Goal: Obtain resource: Obtain resource

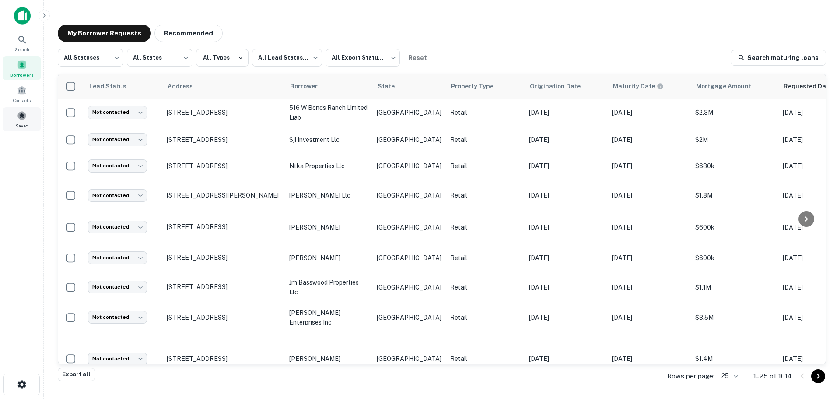
click at [20, 113] on span at bounding box center [22, 116] width 10 height 10
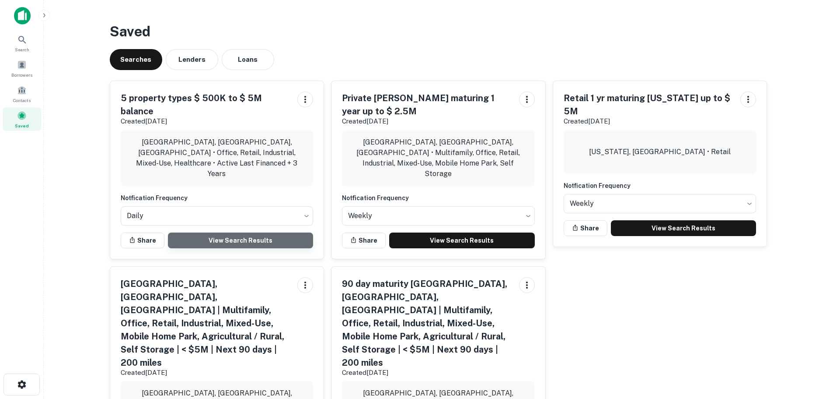
click at [244, 232] on link "View Search Results" at bounding box center [241, 240] width 146 height 16
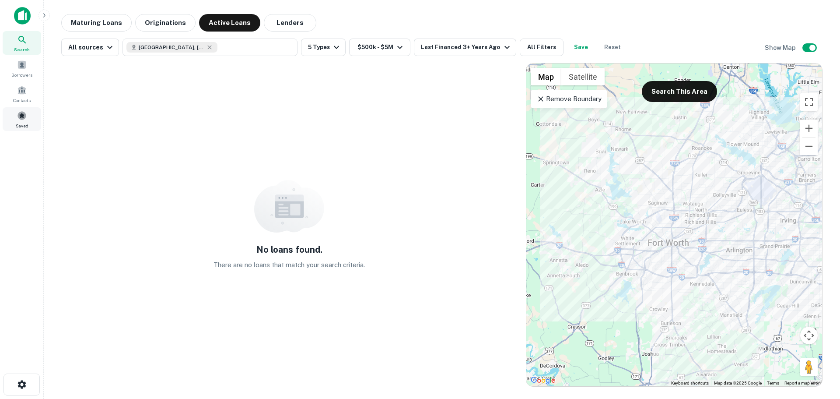
click at [28, 115] on div "Saved" at bounding box center [22, 119] width 38 height 24
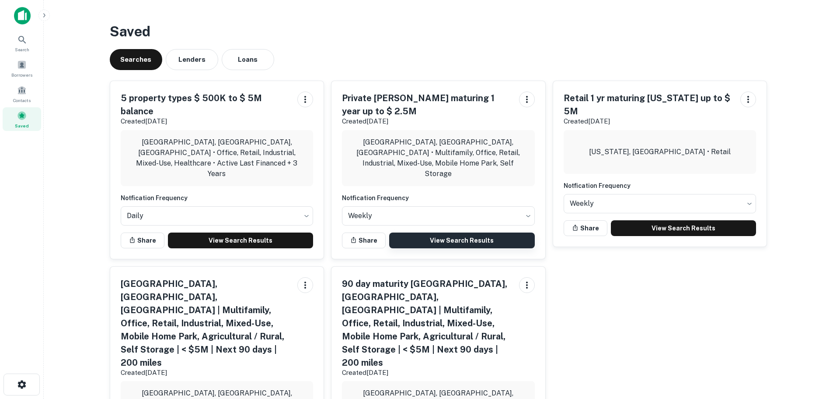
click at [444, 232] on link "View Search Results" at bounding box center [462, 240] width 146 height 16
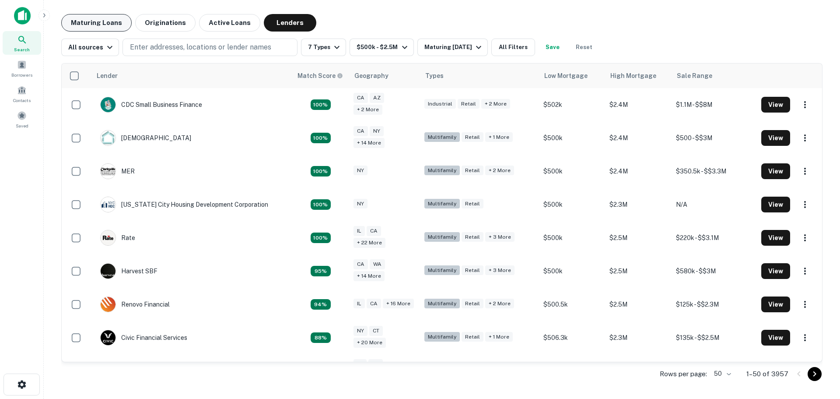
click at [104, 19] on button "Maturing Loans" at bounding box center [96, 22] width 70 height 17
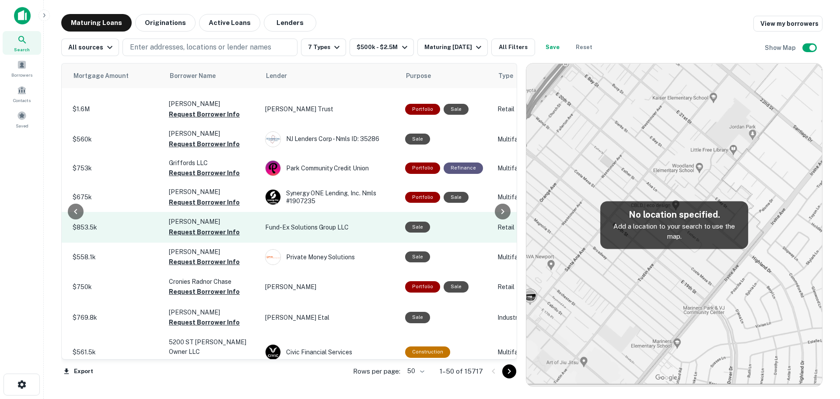
scroll to position [0, 216]
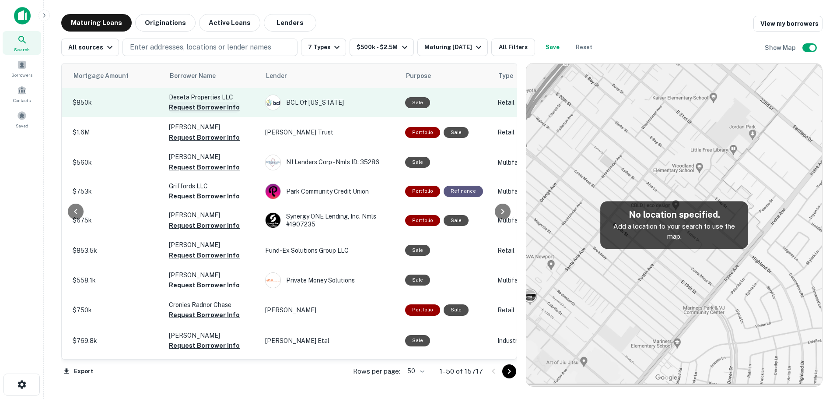
click at [206, 107] on button "Request Borrower Info" at bounding box center [204, 107] width 71 height 10
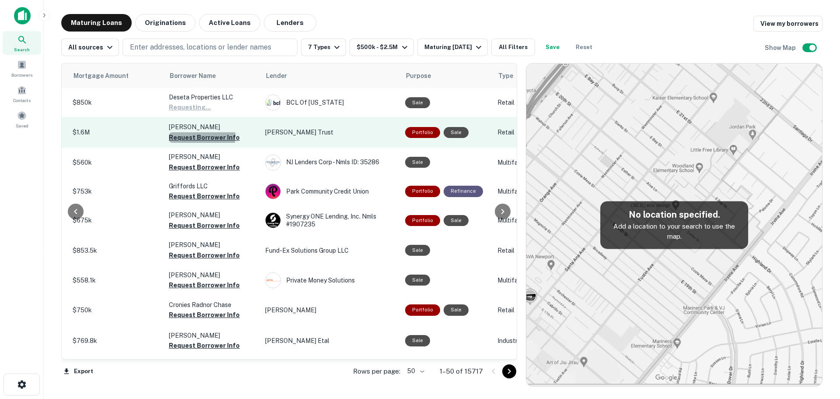
click at [192, 136] on button "Request Borrower Info" at bounding box center [204, 137] width 71 height 10
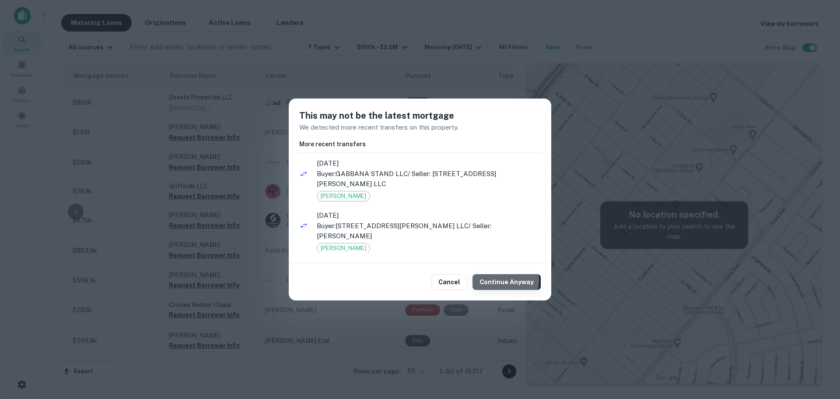
click at [508, 276] on button "Continue Anyway" at bounding box center [506, 282] width 68 height 16
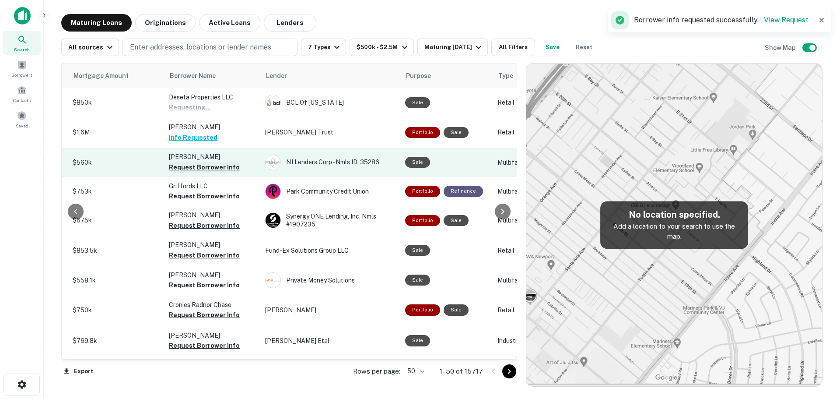
click at [212, 168] on button "Request Borrower Info" at bounding box center [204, 167] width 71 height 10
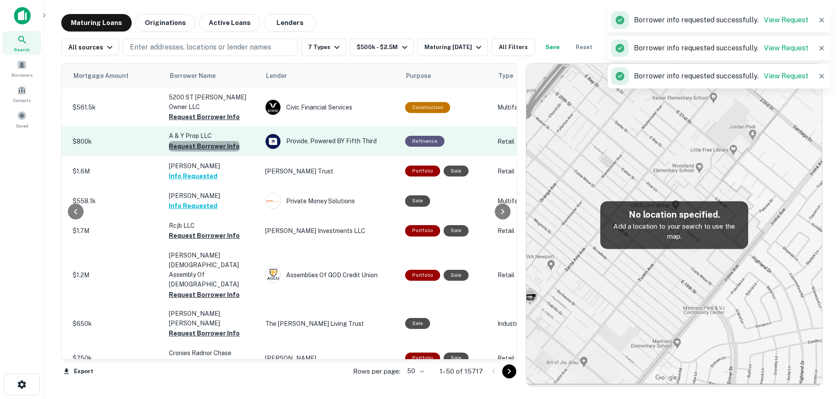
click at [203, 143] on button "Request Borrower Info" at bounding box center [204, 146] width 71 height 10
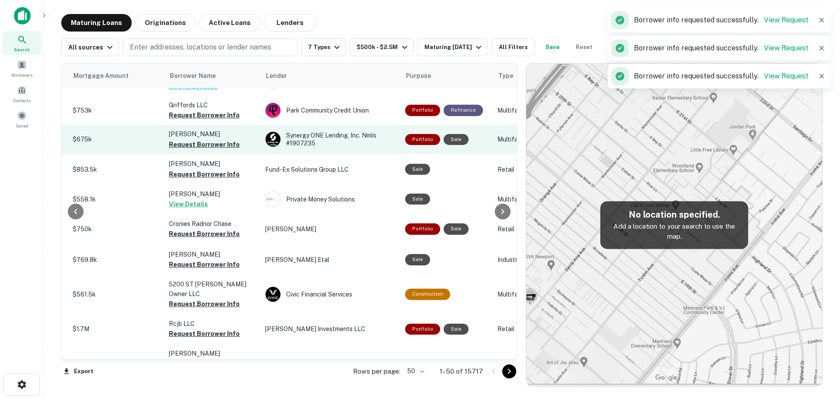
scroll to position [87, 216]
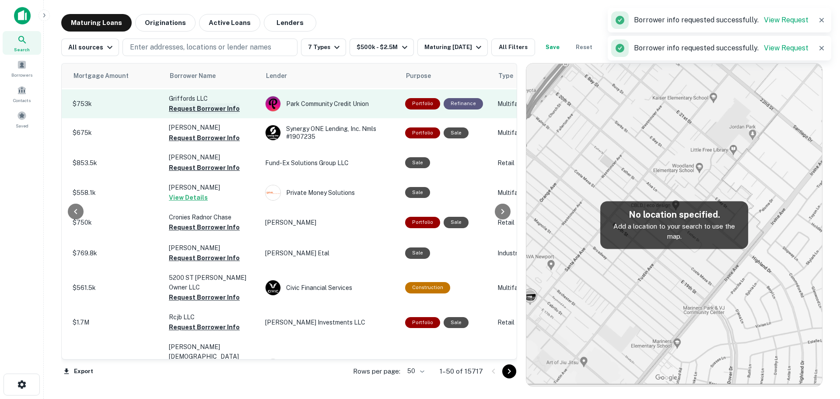
click at [227, 114] on button "Request Borrower Info" at bounding box center [204, 108] width 71 height 10
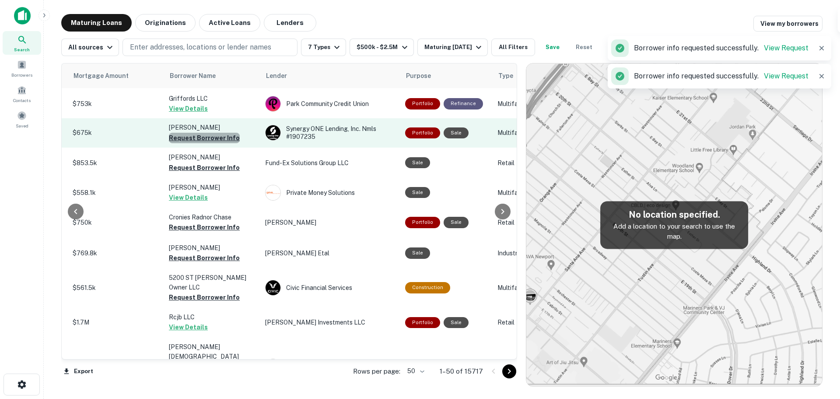
click at [216, 143] on button "Request Borrower Info" at bounding box center [204, 138] width 71 height 10
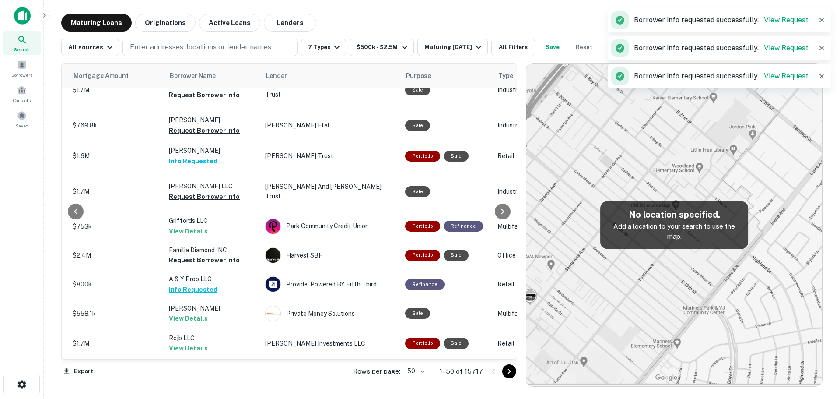
scroll to position [72, 216]
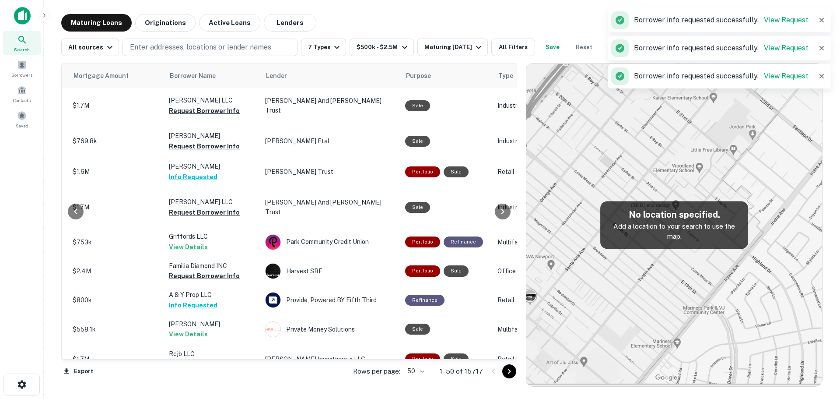
click at [206, 197] on p "[PERSON_NAME] LLC" at bounding box center [212, 202] width 87 height 10
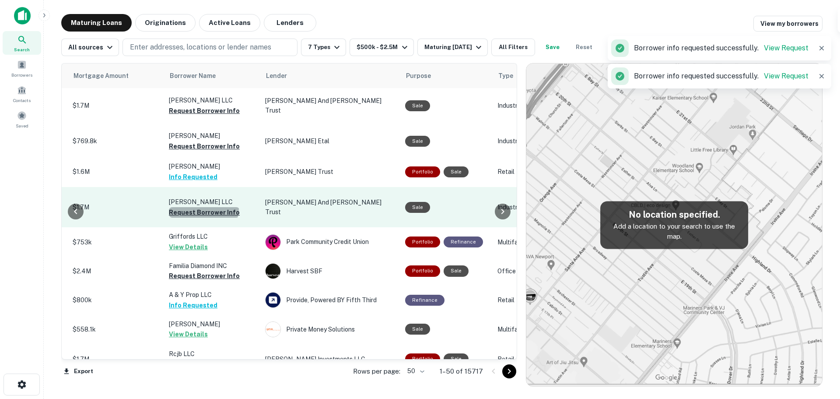
click at [203, 207] on button "Request Borrower Info" at bounding box center [204, 212] width 71 height 10
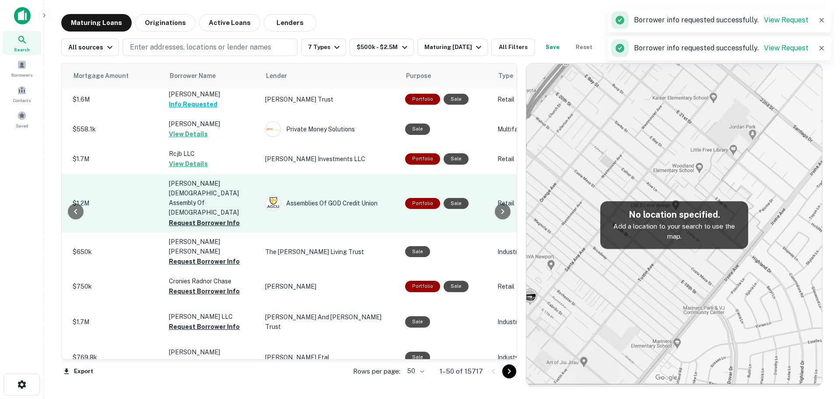
click at [213, 217] on button "Request Borrower Info" at bounding box center [204, 222] width 71 height 10
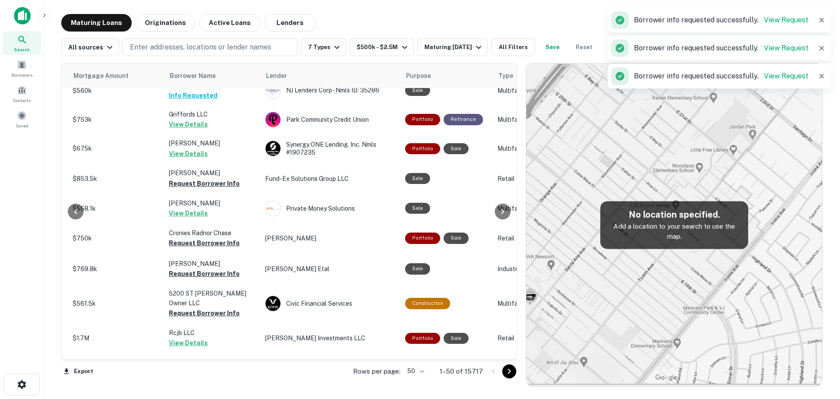
click at [207, 223] on td "[PERSON_NAME] View Details" at bounding box center [212, 208] width 96 height 29
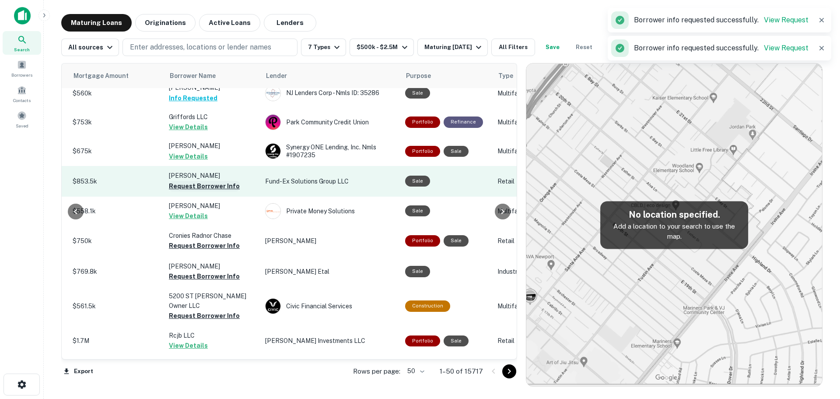
click at [212, 191] on button "Request Borrower Info" at bounding box center [204, 186] width 71 height 10
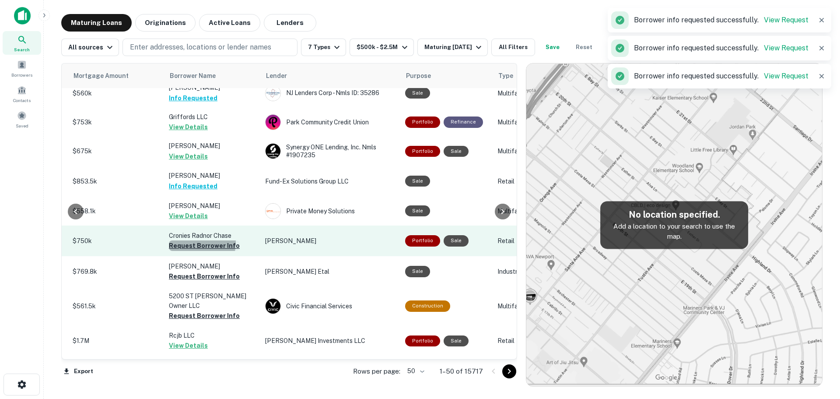
click at [197, 251] on button "Request Borrower Info" at bounding box center [204, 245] width 71 height 10
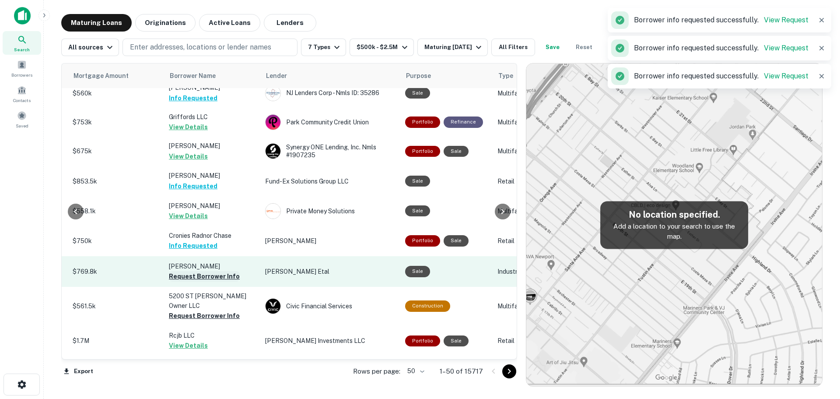
click at [198, 281] on button "Request Borrower Info" at bounding box center [204, 276] width 71 height 10
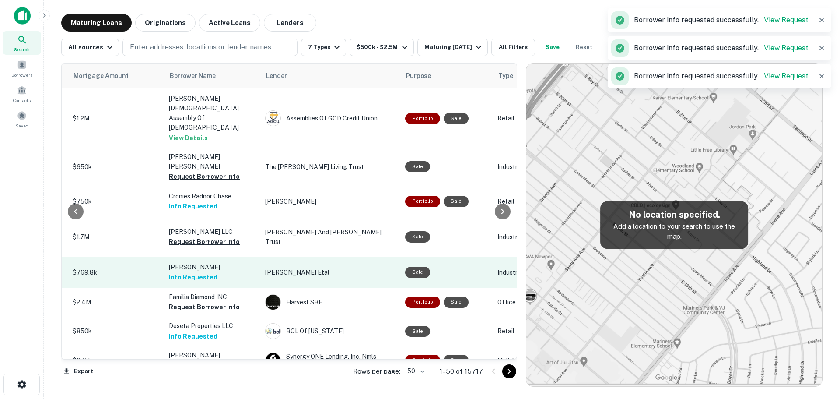
scroll to position [159, 216]
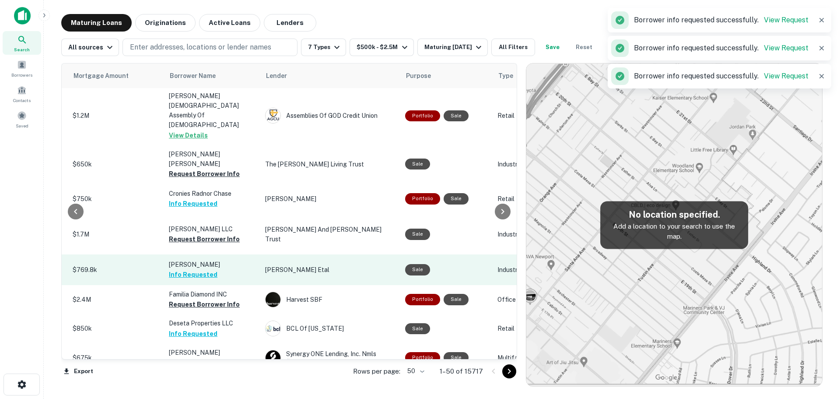
click at [202, 269] on button "Info Requested" at bounding box center [193, 274] width 49 height 10
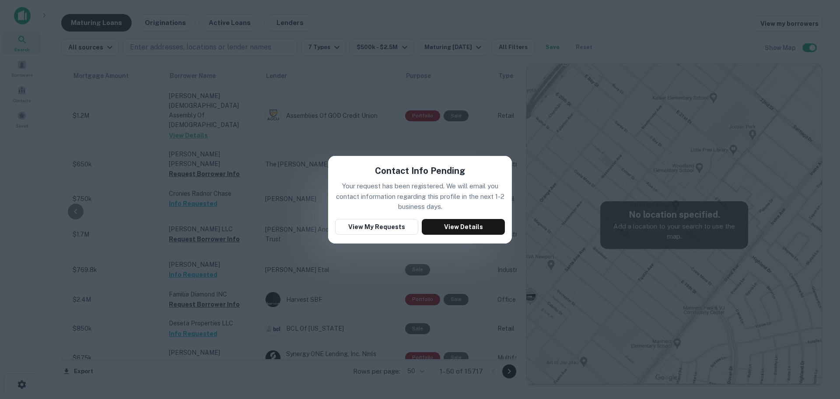
click at [279, 184] on div "Contact Info Pending Your request has been registered. We will email you contac…" at bounding box center [420, 199] width 840 height 399
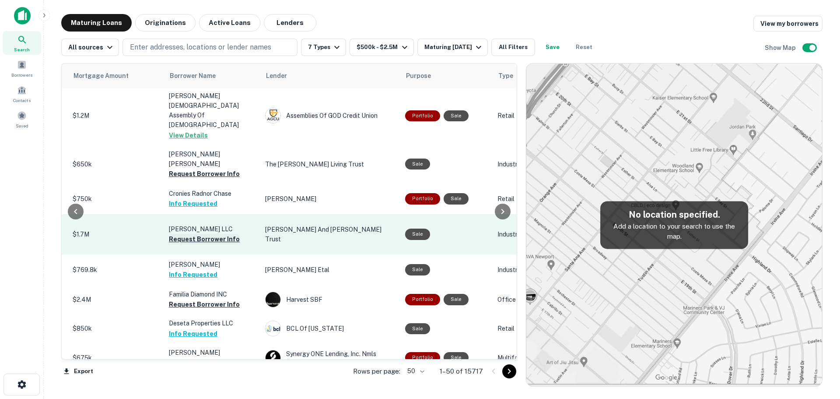
click at [226, 234] on button "Request Borrower Info" at bounding box center [204, 239] width 71 height 10
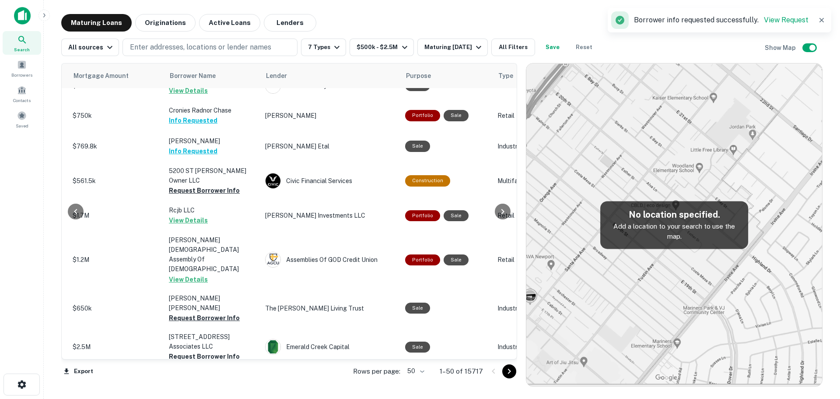
scroll to position [219, 216]
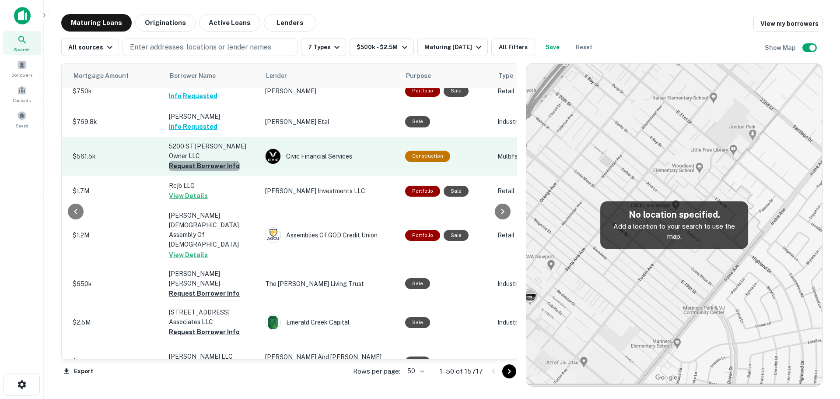
click at [218, 171] on button "Request Borrower Info" at bounding box center [204, 166] width 71 height 10
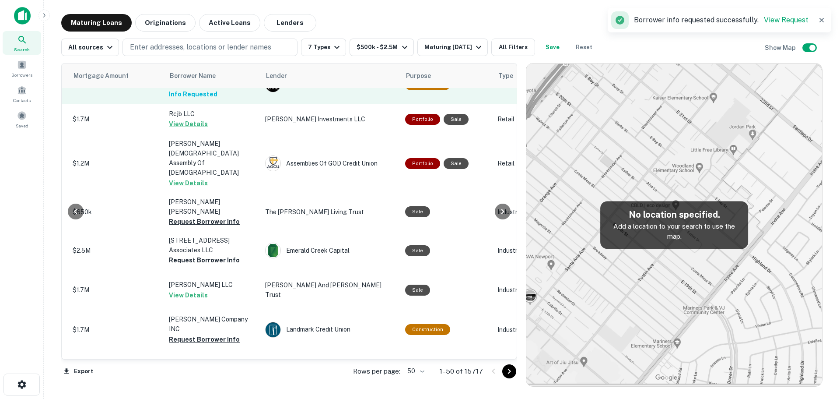
scroll to position [306, 216]
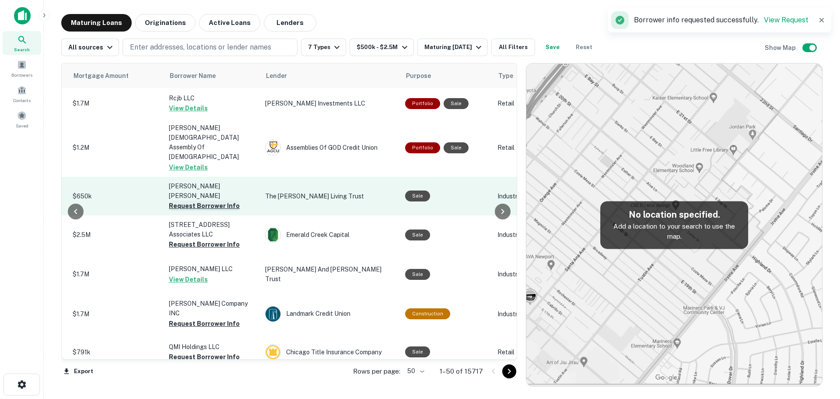
click at [210, 198] on td "[PERSON_NAME] [PERSON_NAME] Request Borrower Info" at bounding box center [212, 196] width 96 height 38
click at [209, 200] on button "Request Borrower Info" at bounding box center [204, 205] width 71 height 10
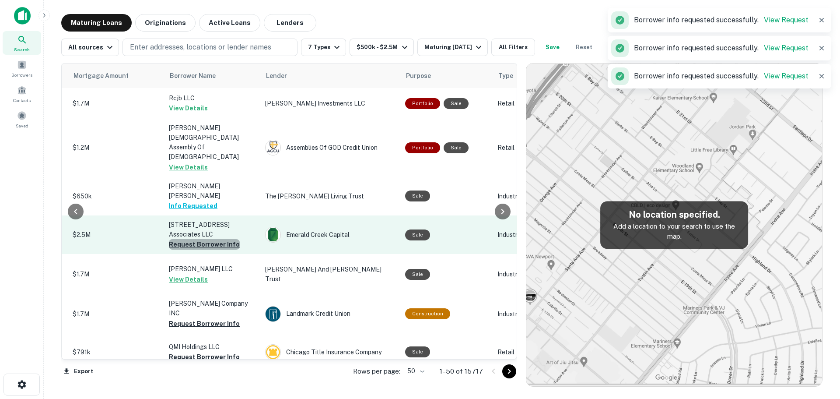
click at [213, 240] on button "Request Borrower Info" at bounding box center [204, 244] width 71 height 10
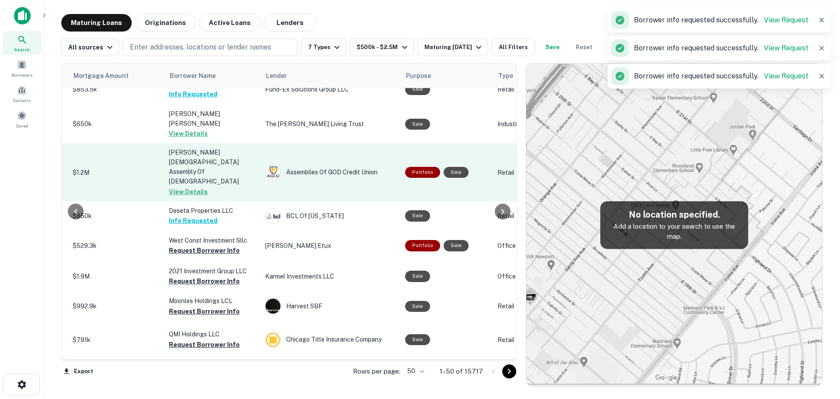
scroll to position [523, 216]
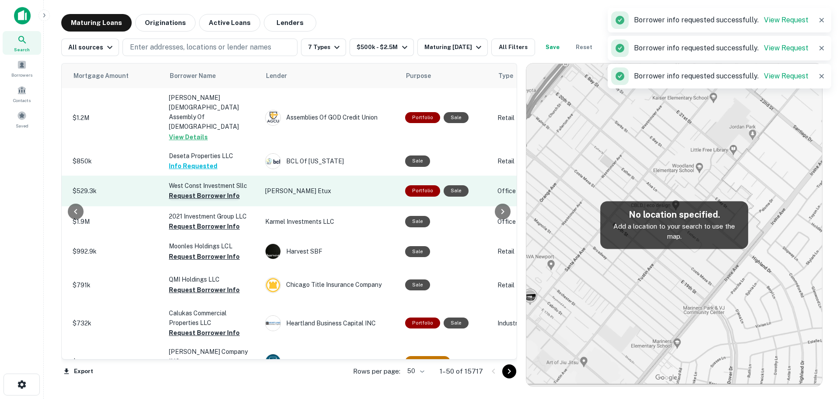
click at [220, 190] on button "Request Borrower Info" at bounding box center [204, 195] width 71 height 10
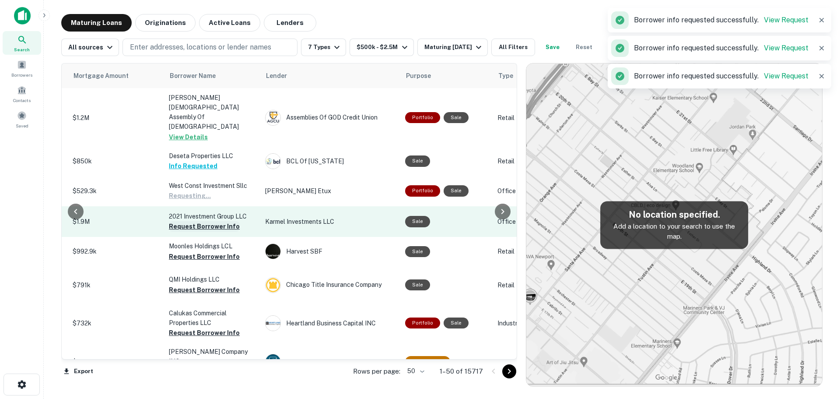
click at [213, 221] on button "Request Borrower Info" at bounding box center [204, 226] width 71 height 10
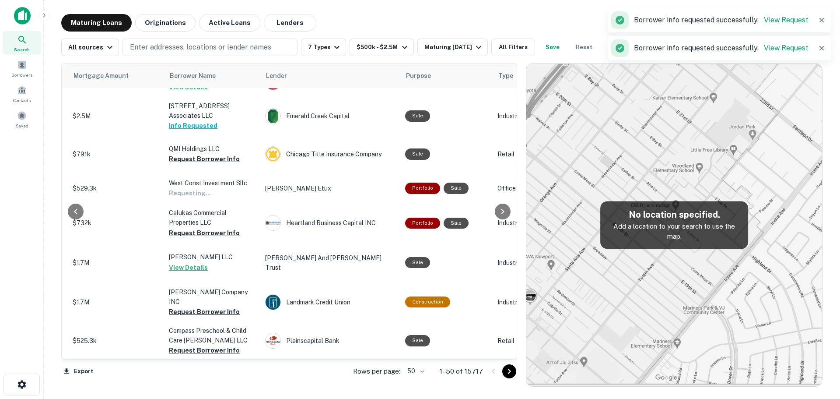
scroll to position [530, 216]
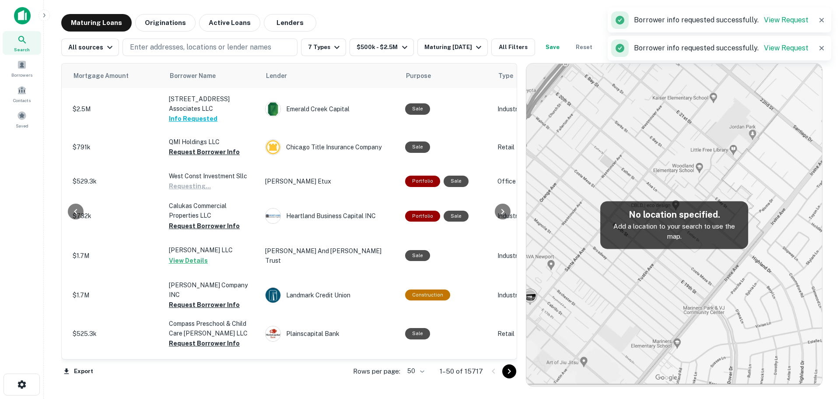
click at [215, 245] on p "[PERSON_NAME] LLC" at bounding box center [212, 250] width 87 height 10
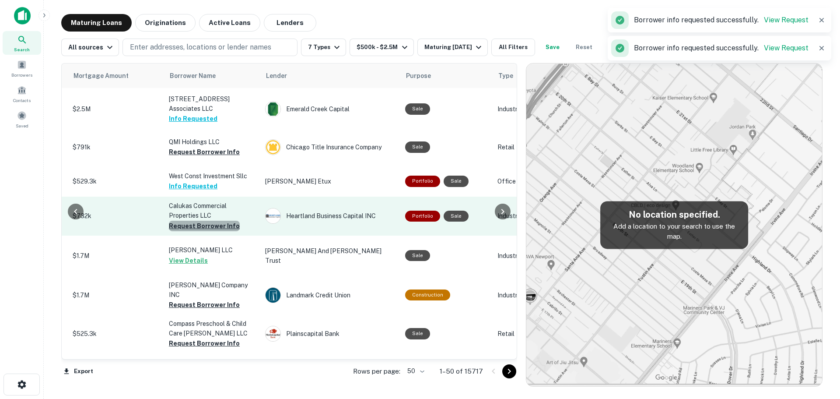
click at [220, 220] on button "Request Borrower Info" at bounding box center [204, 225] width 71 height 10
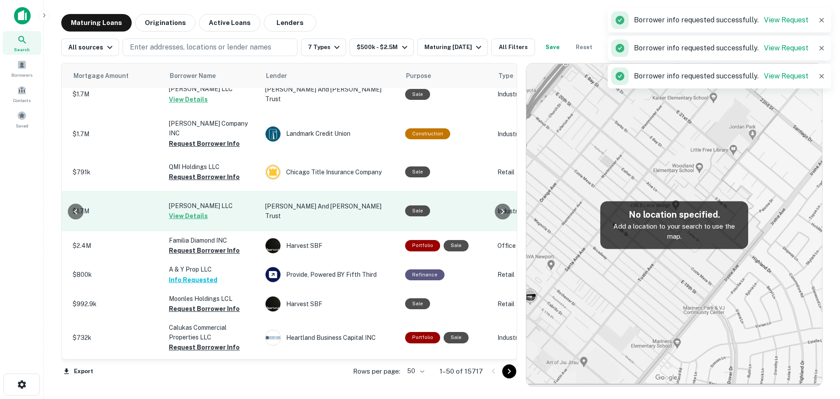
scroll to position [437, 216]
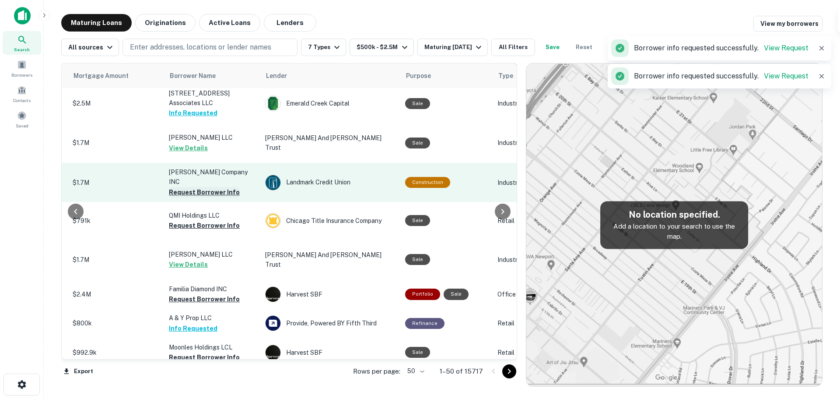
click at [220, 187] on button "Request Borrower Info" at bounding box center [204, 192] width 71 height 10
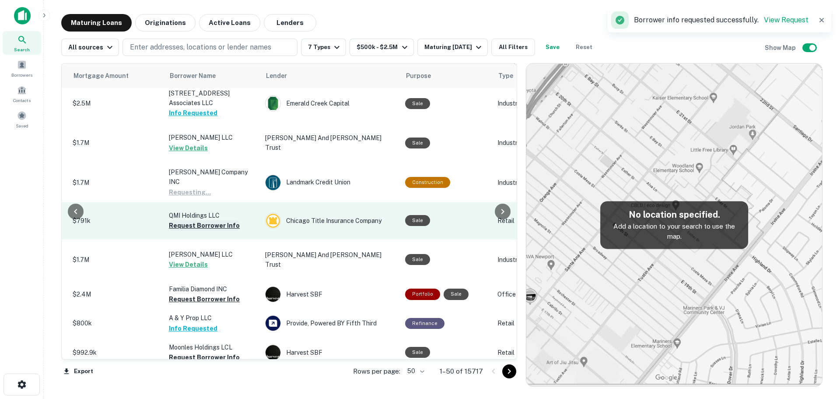
click at [210, 220] on button "Request Borrower Info" at bounding box center [204, 225] width 71 height 10
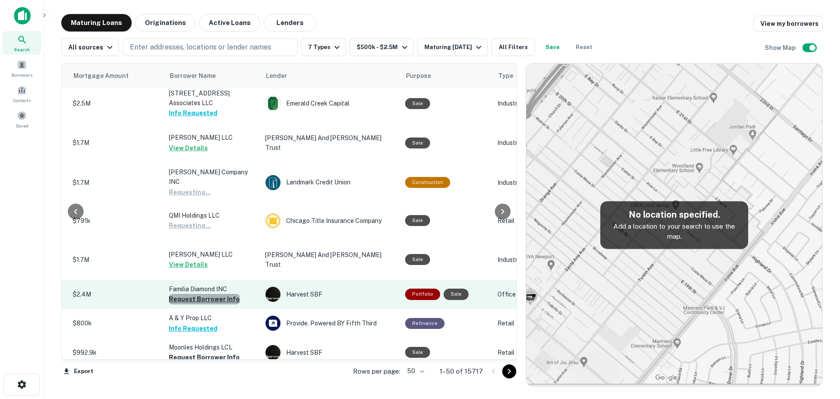
click at [208, 294] on button "Request Borrower Info" at bounding box center [204, 299] width 71 height 10
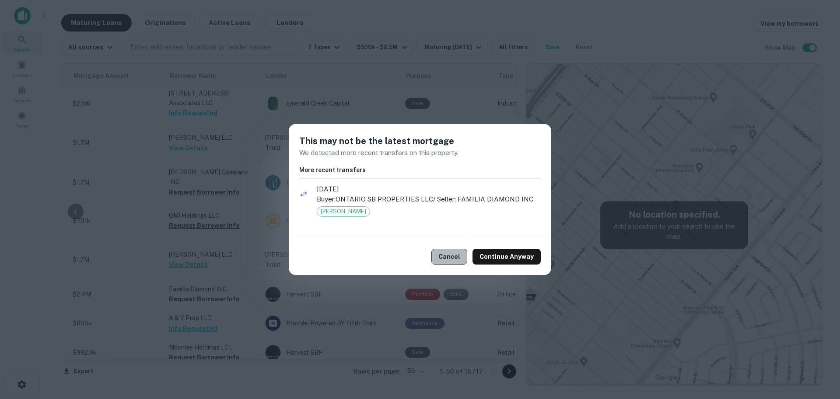
click at [448, 252] on button "Cancel" at bounding box center [449, 256] width 36 height 16
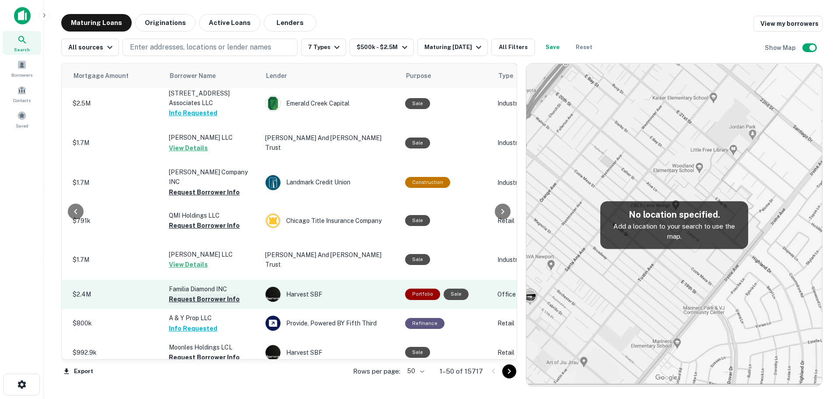
click at [219, 294] on button "Request Borrower Info" at bounding box center [204, 299] width 71 height 10
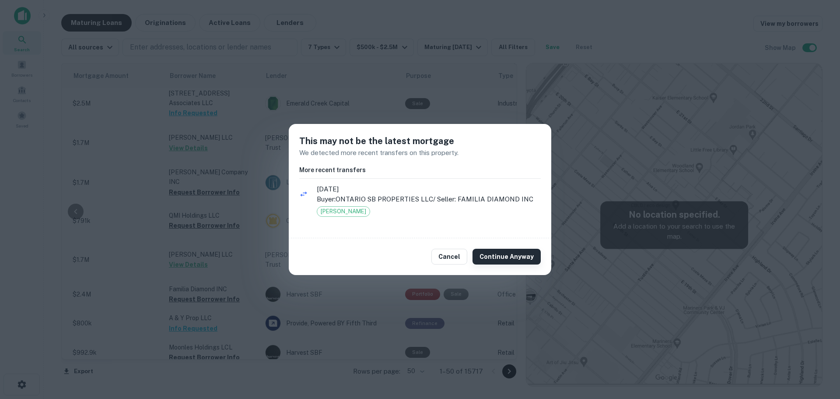
click at [505, 259] on button "Continue Anyway" at bounding box center [506, 256] width 68 height 16
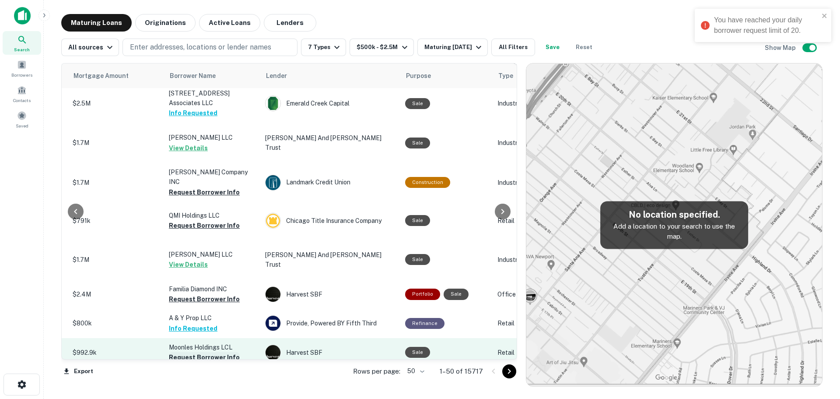
click at [225, 352] on button "Request Borrower Info" at bounding box center [204, 357] width 71 height 10
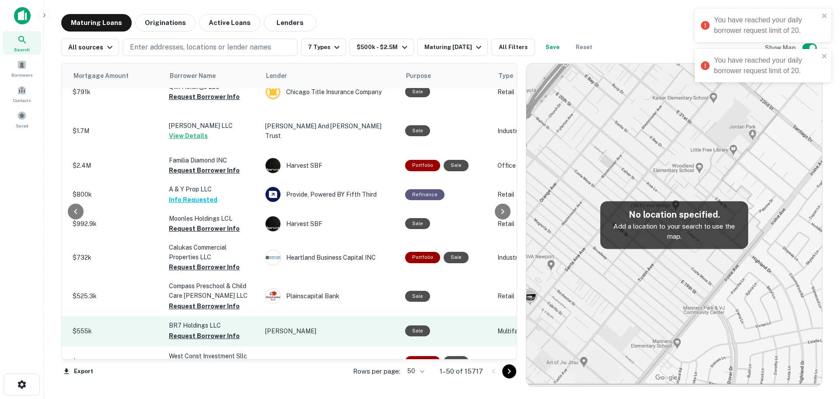
scroll to position [569, 216]
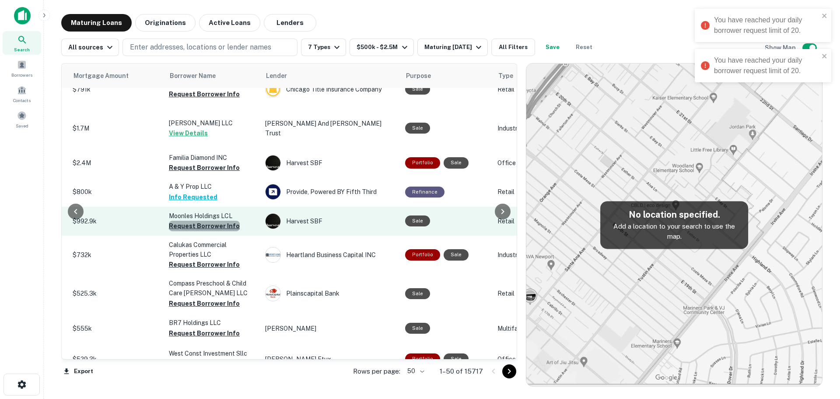
click at [213, 220] on button "Request Borrower Info" at bounding box center [204, 225] width 71 height 10
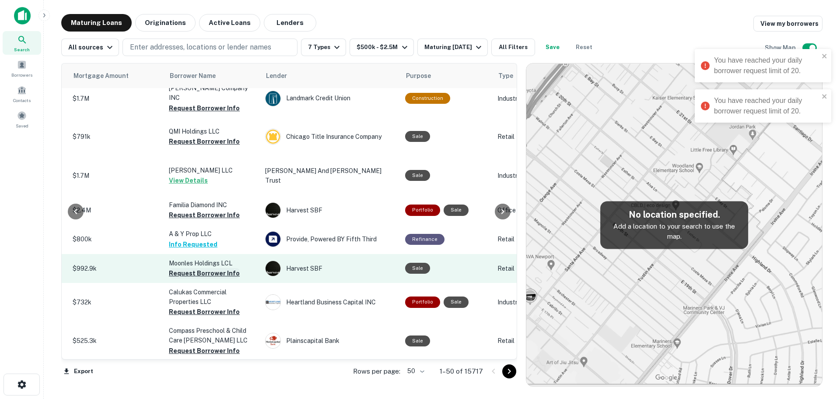
scroll to position [350, 216]
